Goal: Task Accomplishment & Management: Complete application form

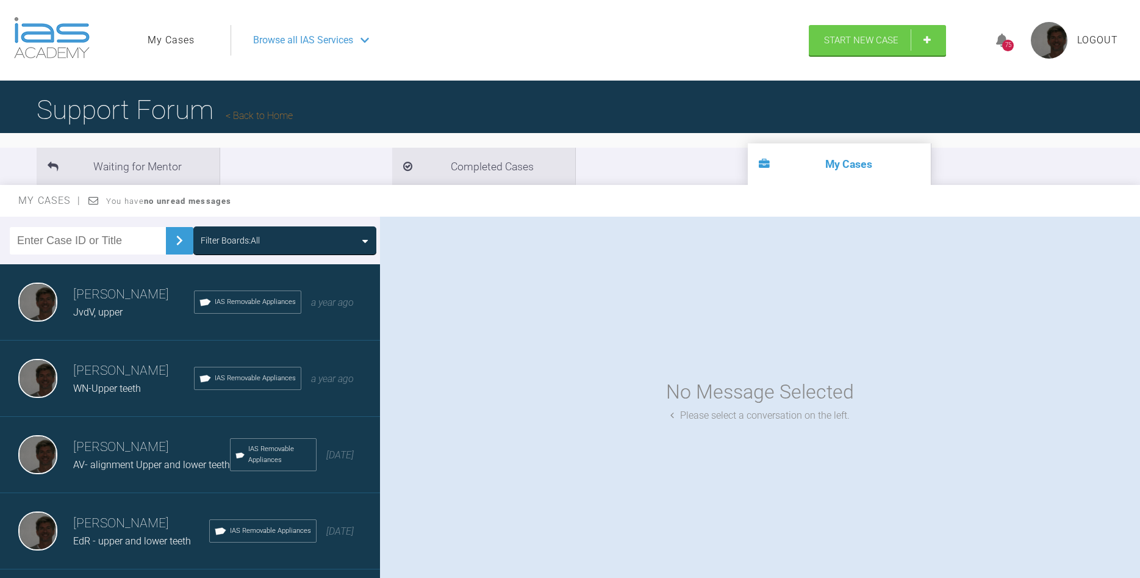
click at [301, 37] on span "Browse all IAS Services" at bounding box center [303, 40] width 100 height 16
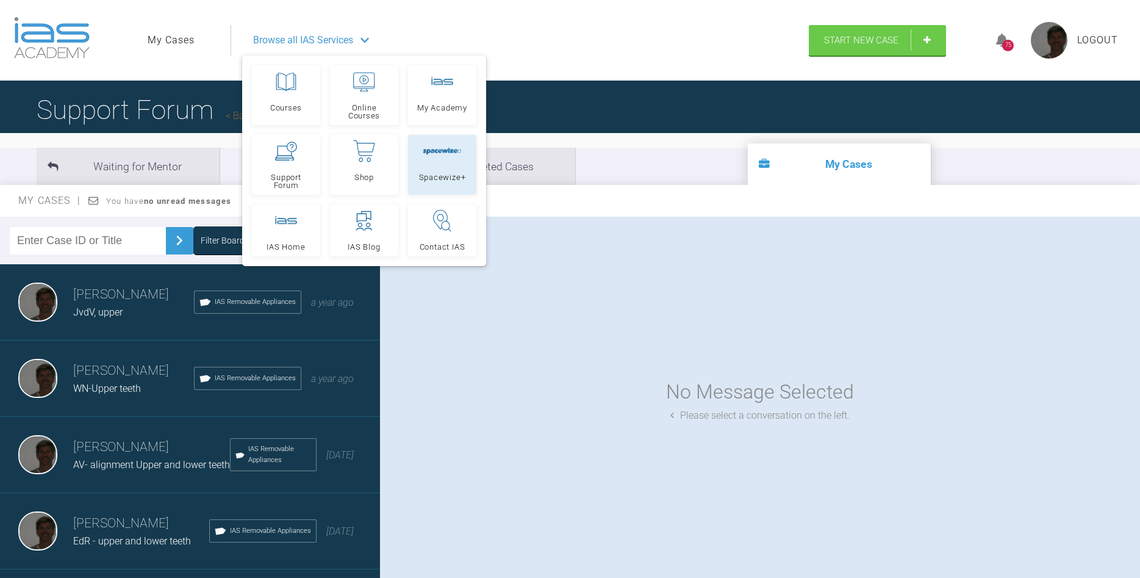
click at [444, 174] on span "Spacewize+" at bounding box center [442, 177] width 47 height 8
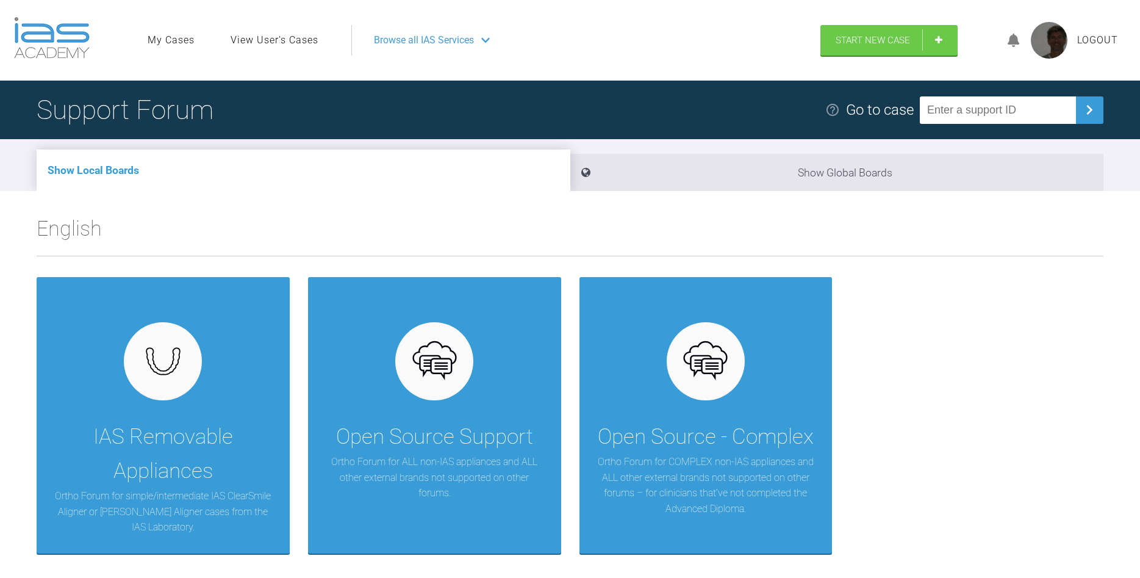
click at [455, 35] on span "Browse all IAS Services" at bounding box center [424, 40] width 100 height 16
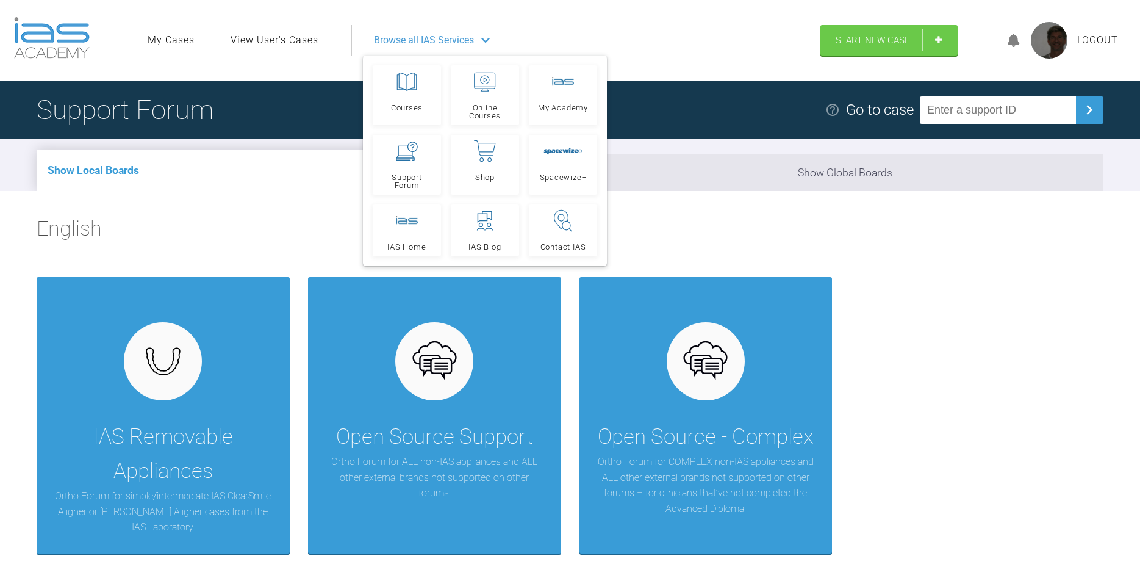
click at [681, 48] on div "Browse all IAS Services" at bounding box center [580, 40] width 435 height 30
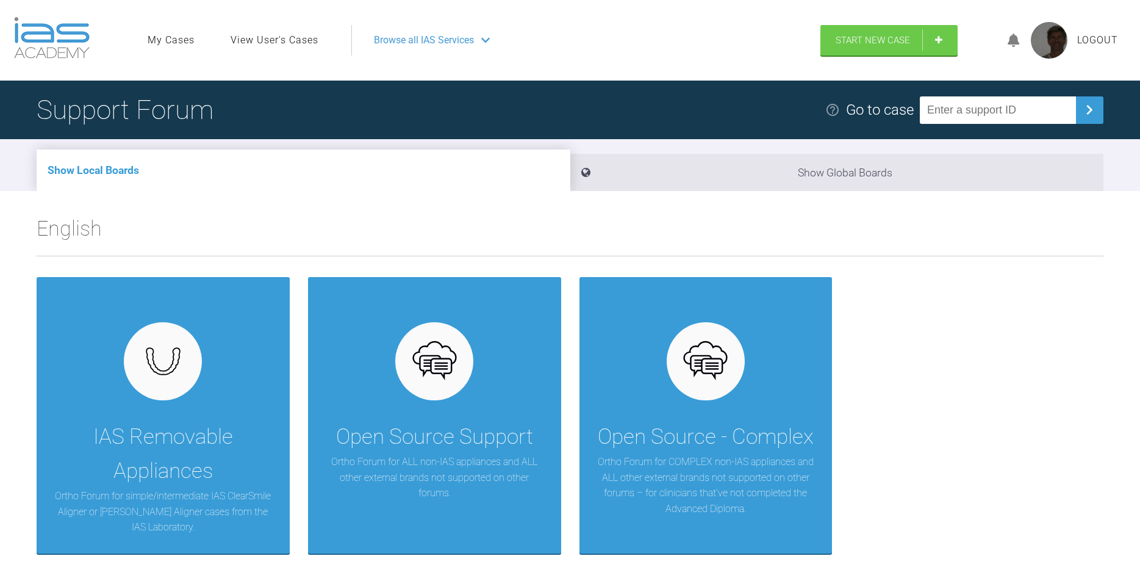
click at [74, 38] on img at bounding box center [52, 37] width 76 height 41
click at [56, 27] on img at bounding box center [52, 37] width 76 height 41
click at [466, 46] on span "Browse all IAS Services" at bounding box center [424, 40] width 100 height 16
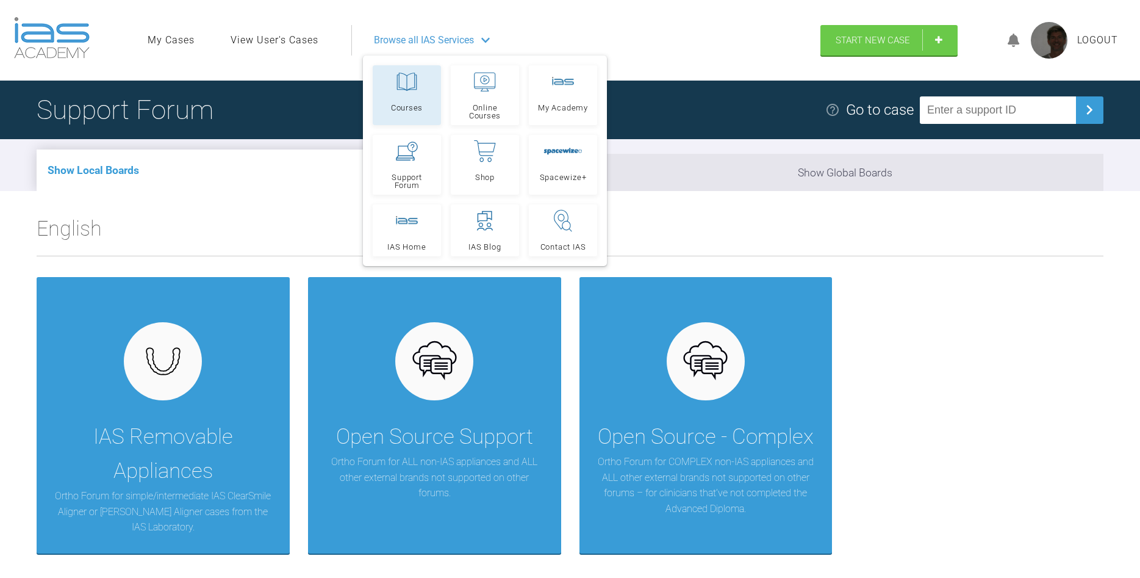
click at [413, 96] on link "Courses" at bounding box center [407, 95] width 68 height 60
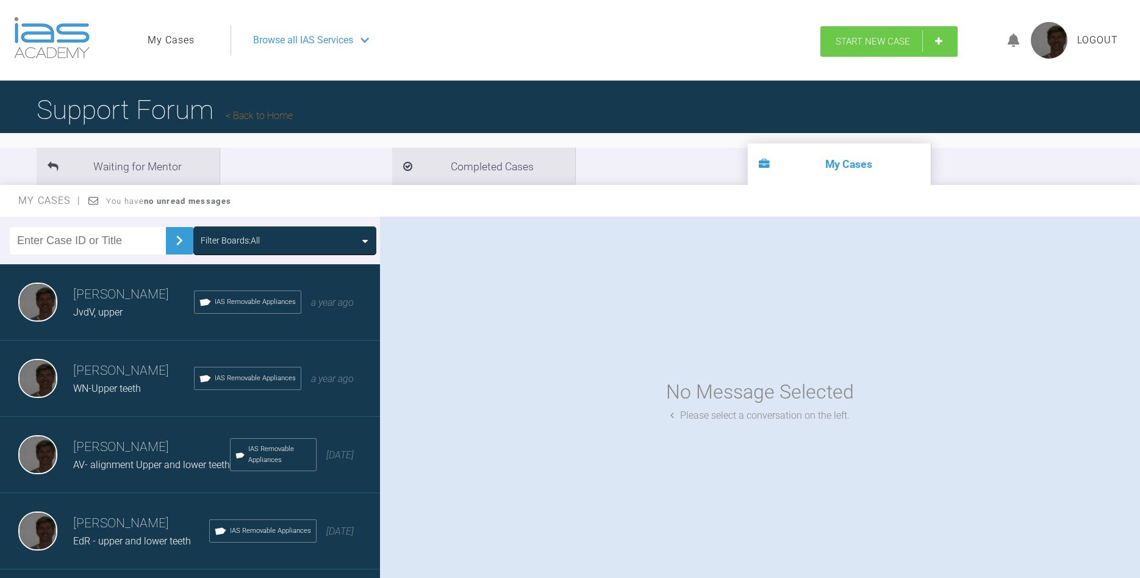
click at [903, 45] on span "Start New Case" at bounding box center [873, 41] width 74 height 11
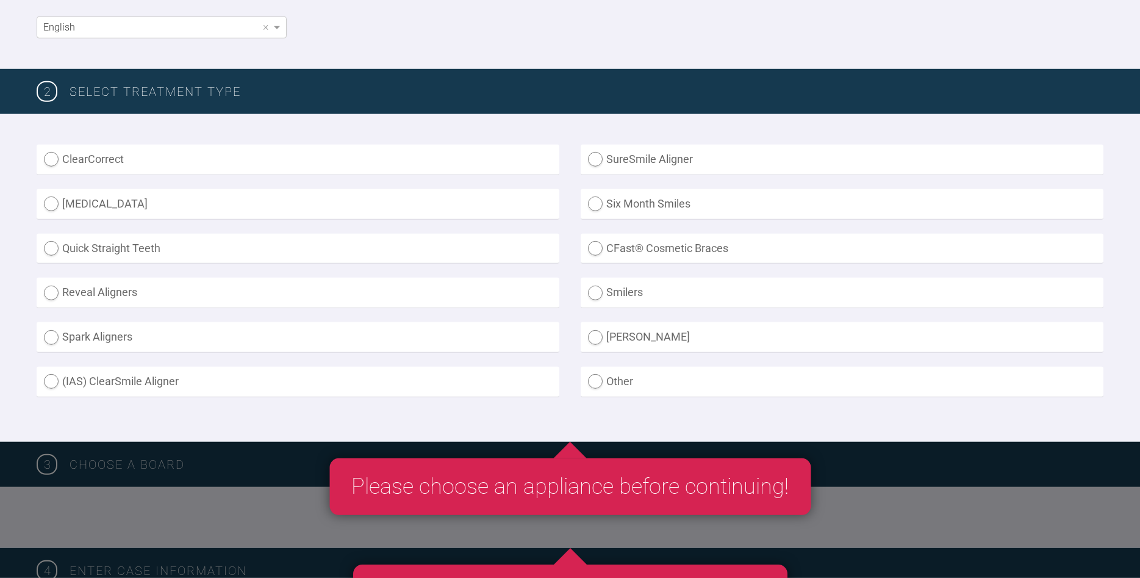
scroll to position [249, 0]
click at [51, 378] on label "(IAS) ClearSmile Aligner" at bounding box center [298, 381] width 523 height 30
radio Aligner "true"
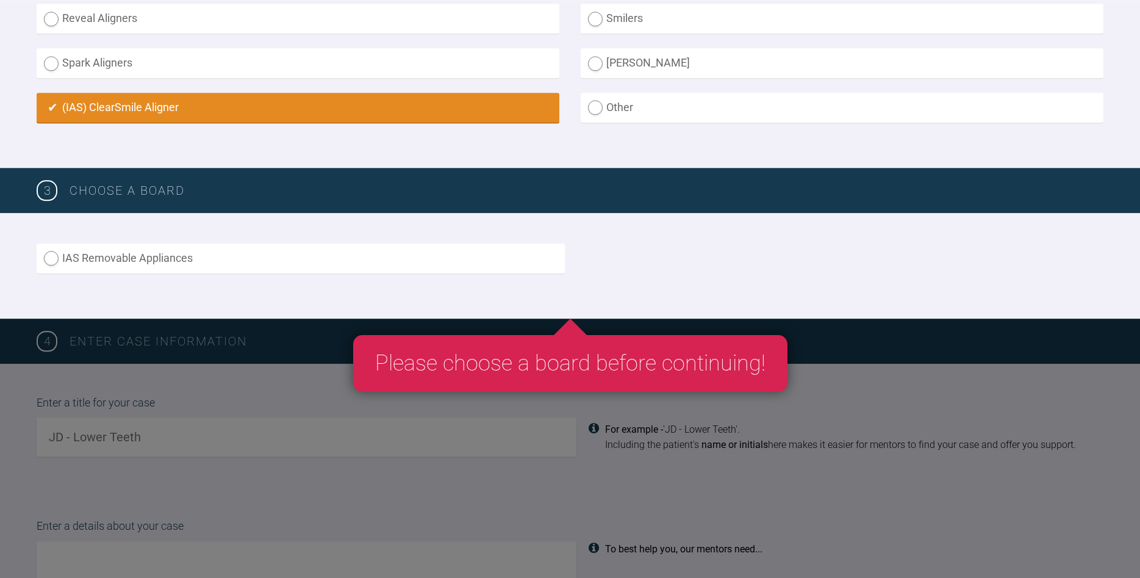
scroll to position [560, 0]
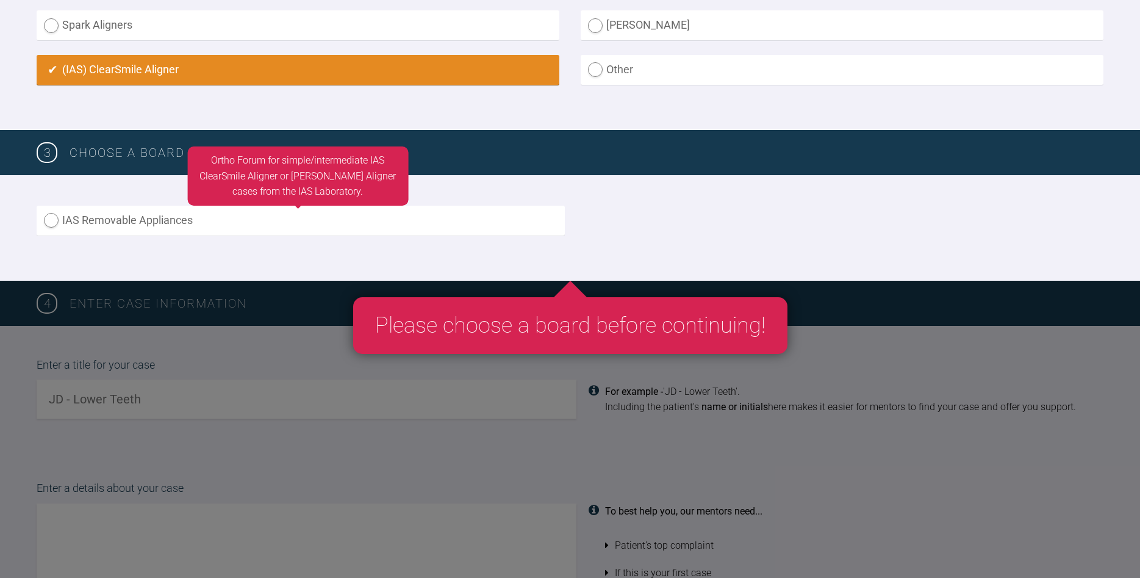
click at [49, 217] on label "IAS Removable Appliances" at bounding box center [301, 221] width 528 height 30
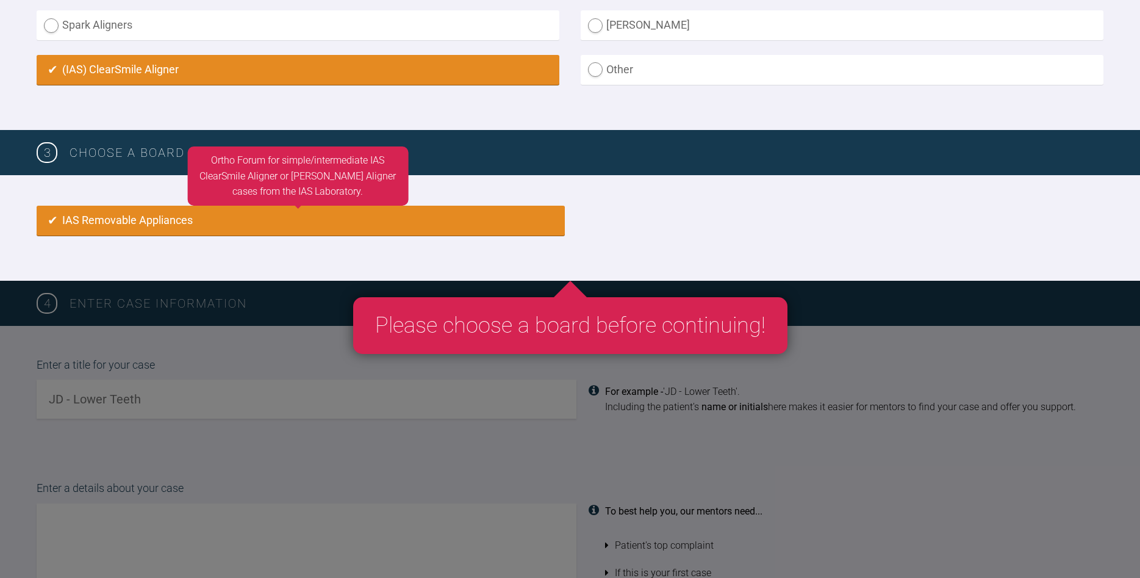
radio input "true"
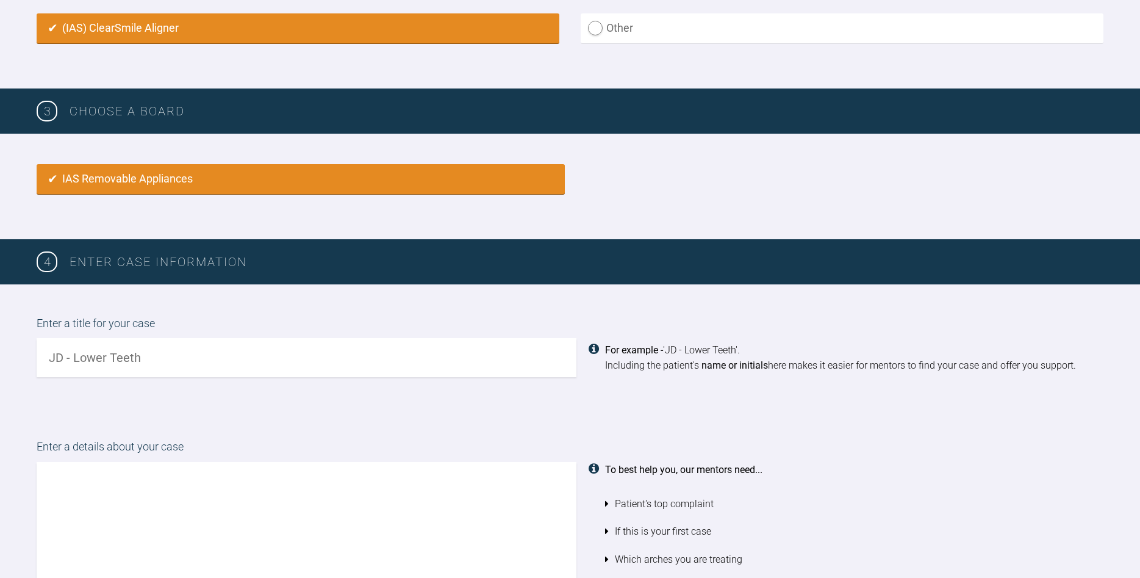
scroll to position [684, 0]
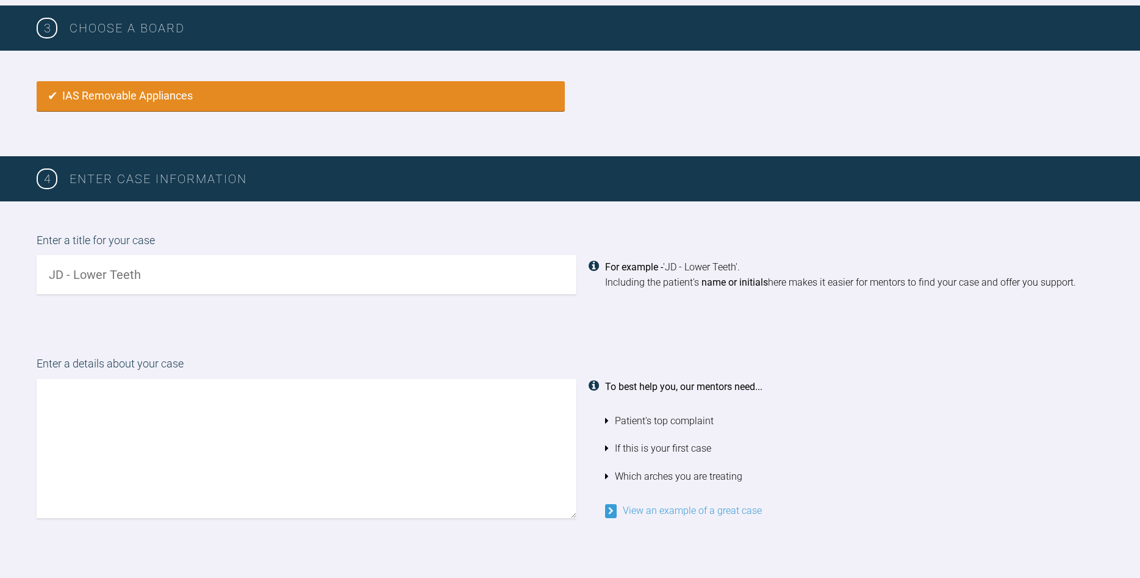
drag, startPoint x: 238, startPoint y: 285, endPoint x: 232, endPoint y: 286, distance: 6.7
click at [235, 287] on input "text" at bounding box center [307, 274] width 540 height 39
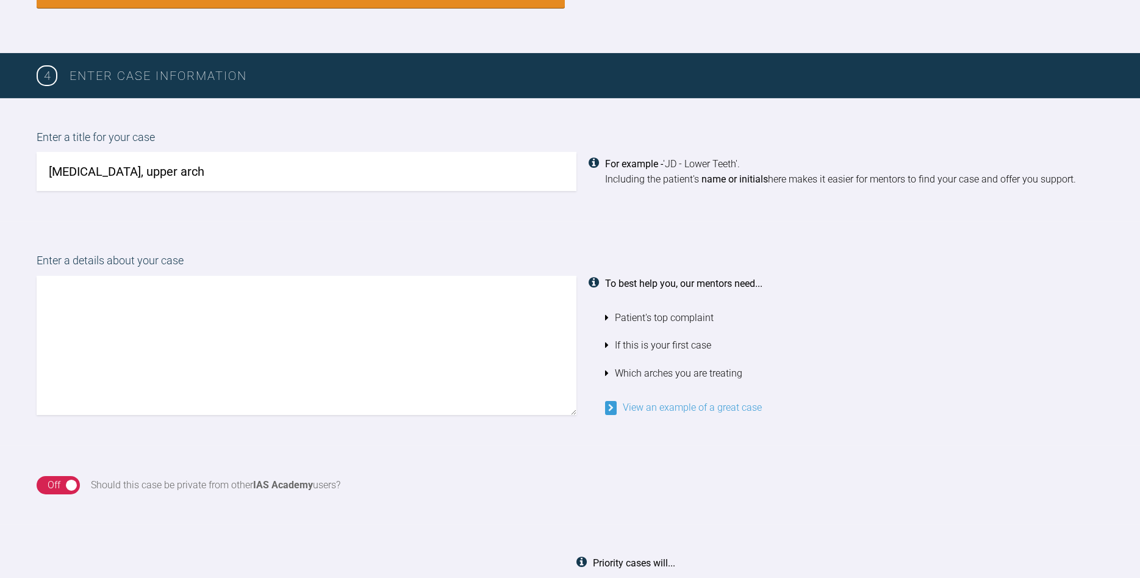
scroll to position [809, 0]
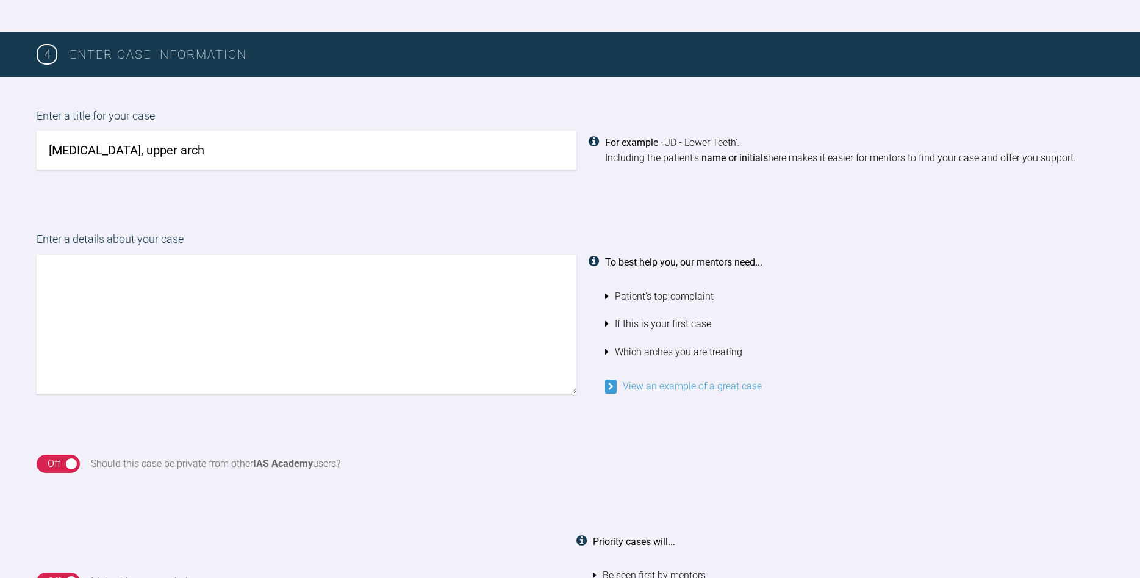
type input "GvS, upper arch"
click at [227, 314] on textarea at bounding box center [307, 323] width 540 height 139
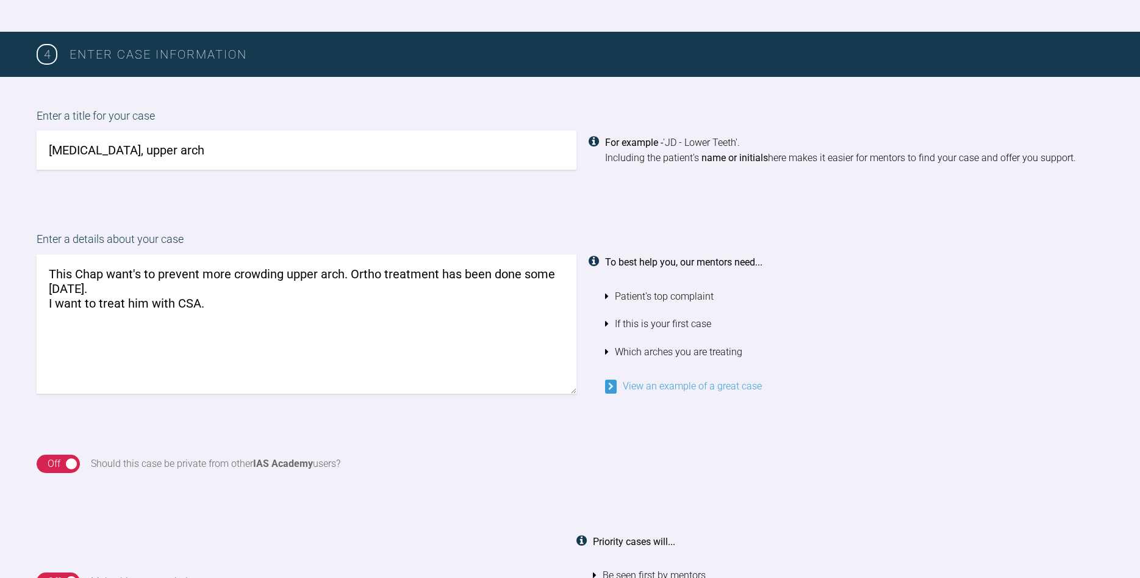
click at [151, 288] on textarea "This Chap want's to prevent more crowding upper arch. Ortho treatment has been …" at bounding box center [307, 323] width 540 height 139
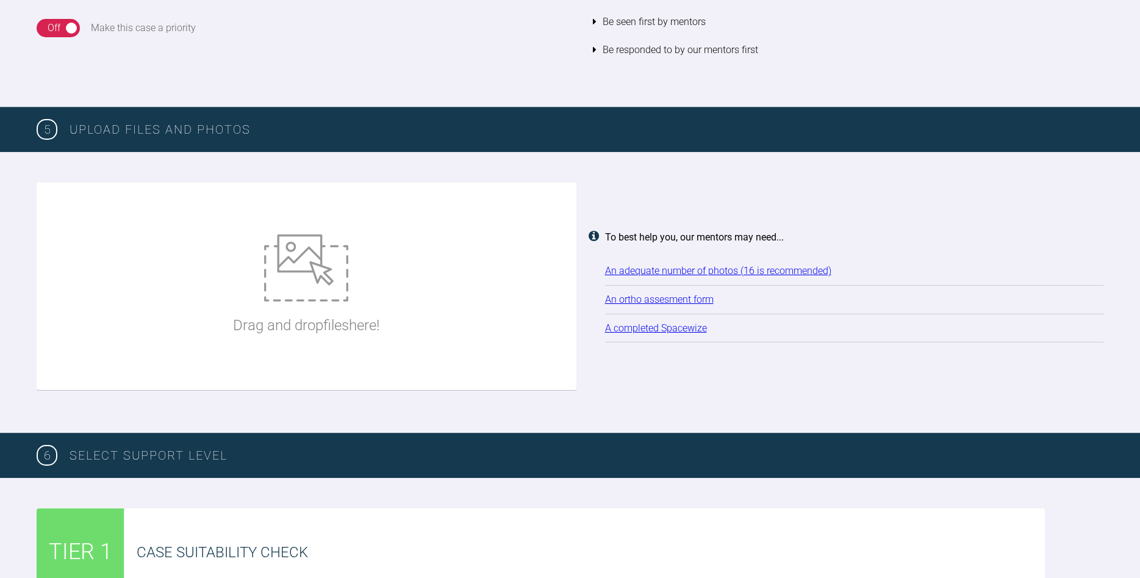
scroll to position [1369, 0]
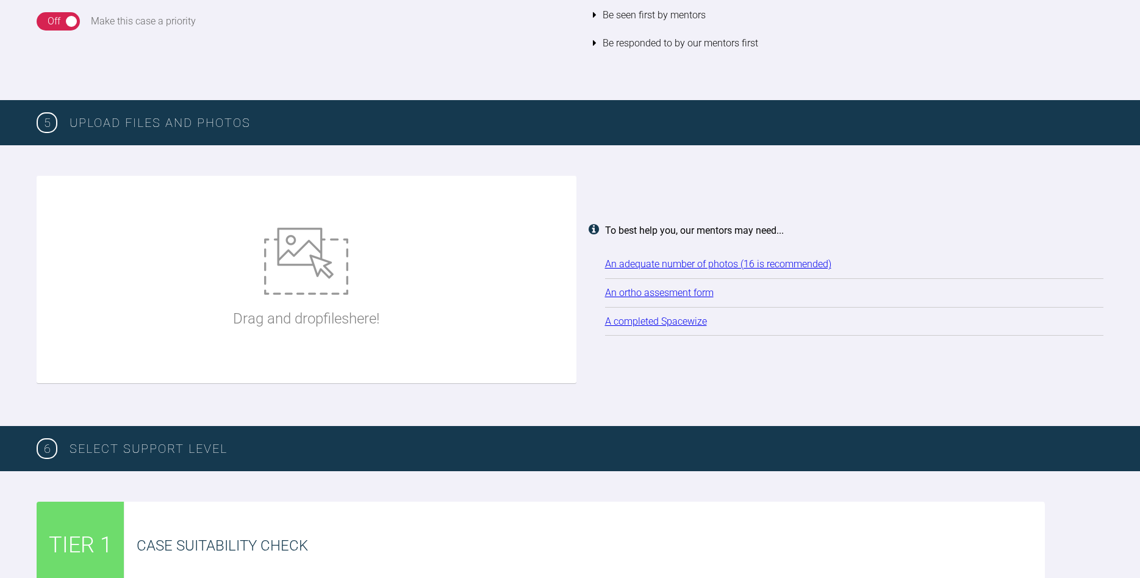
type textarea "This Chap want's to prevent more crowding upper arch. Ortho treatment has been …"
click at [323, 287] on img at bounding box center [306, 260] width 84 height 67
type input "C:\fakepath\2025-09-27 - Spacewize capture.png"
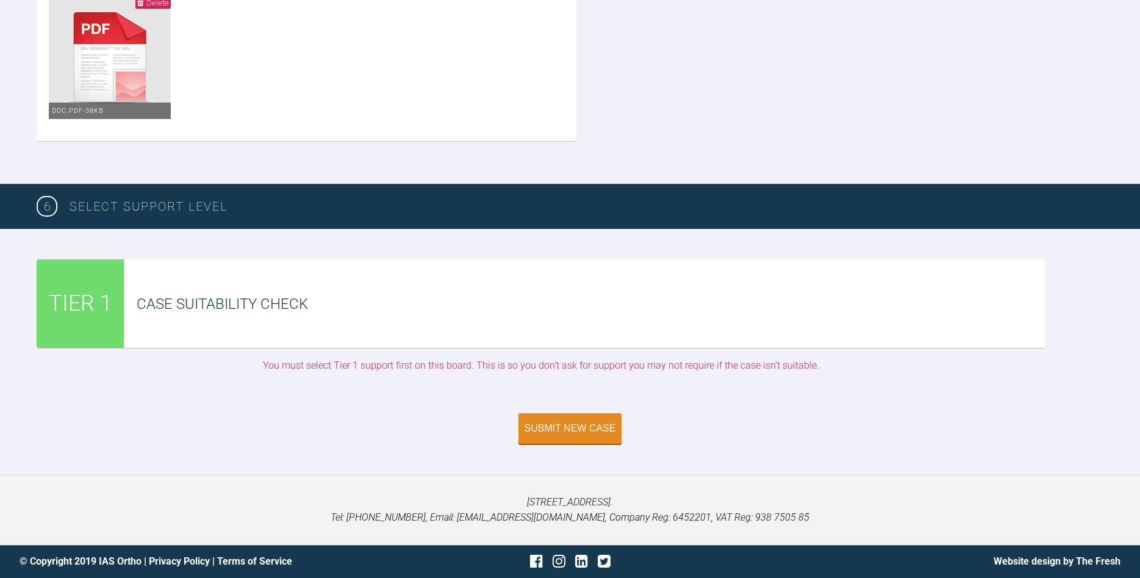
scroll to position [2737, 0]
click at [566, 435] on div "Submit New Case" at bounding box center [570, 429] width 91 height 11
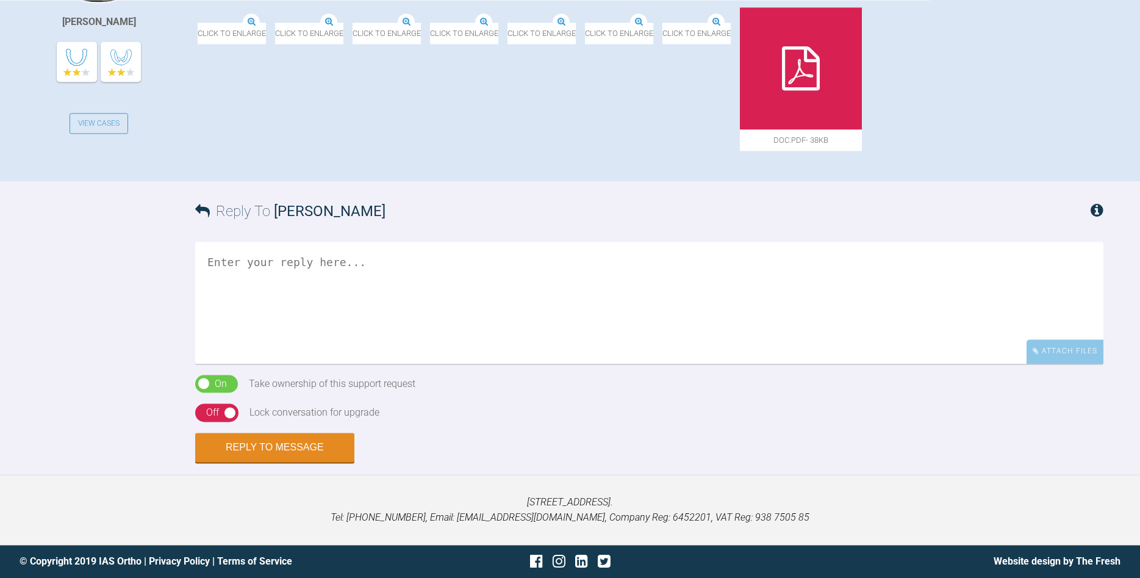
scroll to position [749, 0]
